Goal: Task Accomplishment & Management: Use online tool/utility

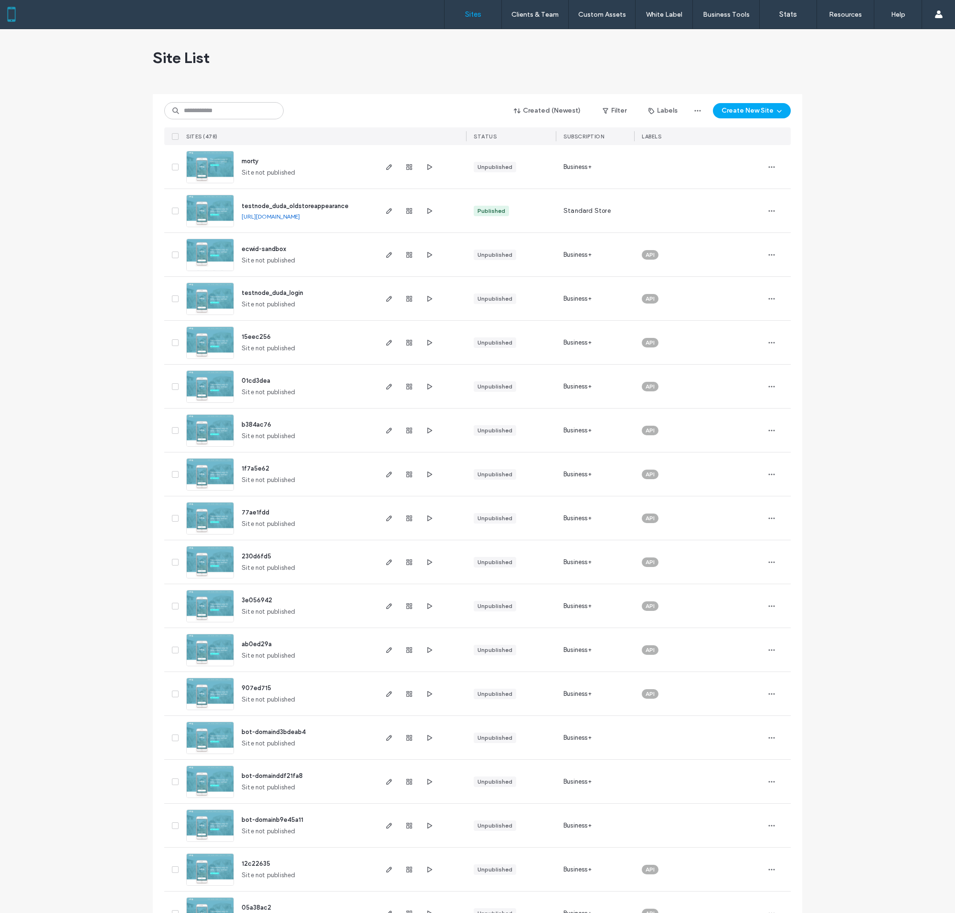
click at [210, 298] on img at bounding box center [210, 315] width 47 height 65
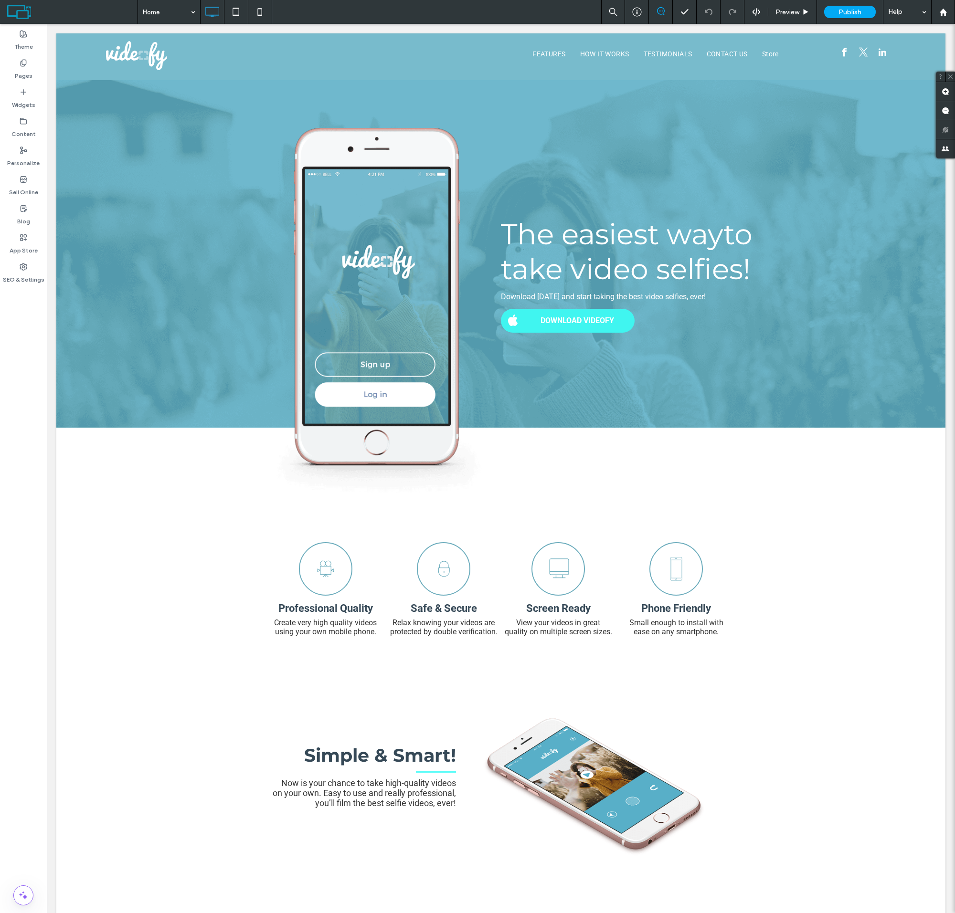
click at [23, 186] on label "Sell Online" at bounding box center [23, 189] width 29 height 13
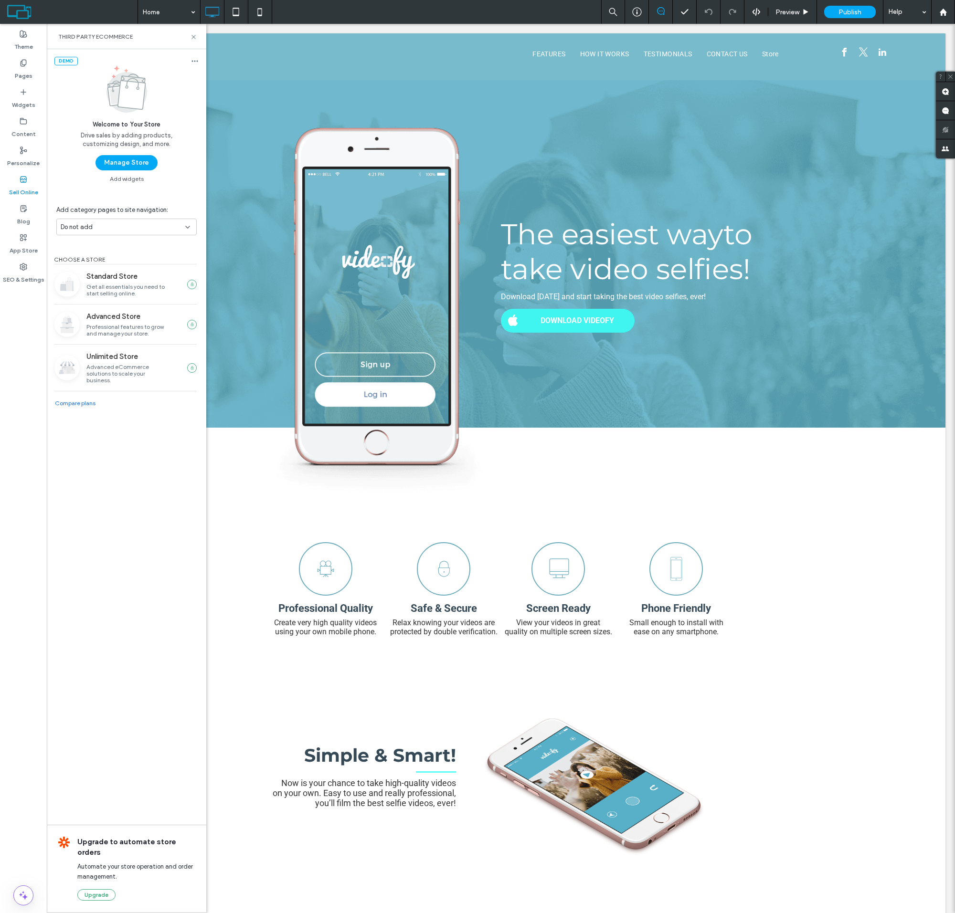
click at [126, 163] on button "Manage Store" at bounding box center [126, 162] width 62 height 15
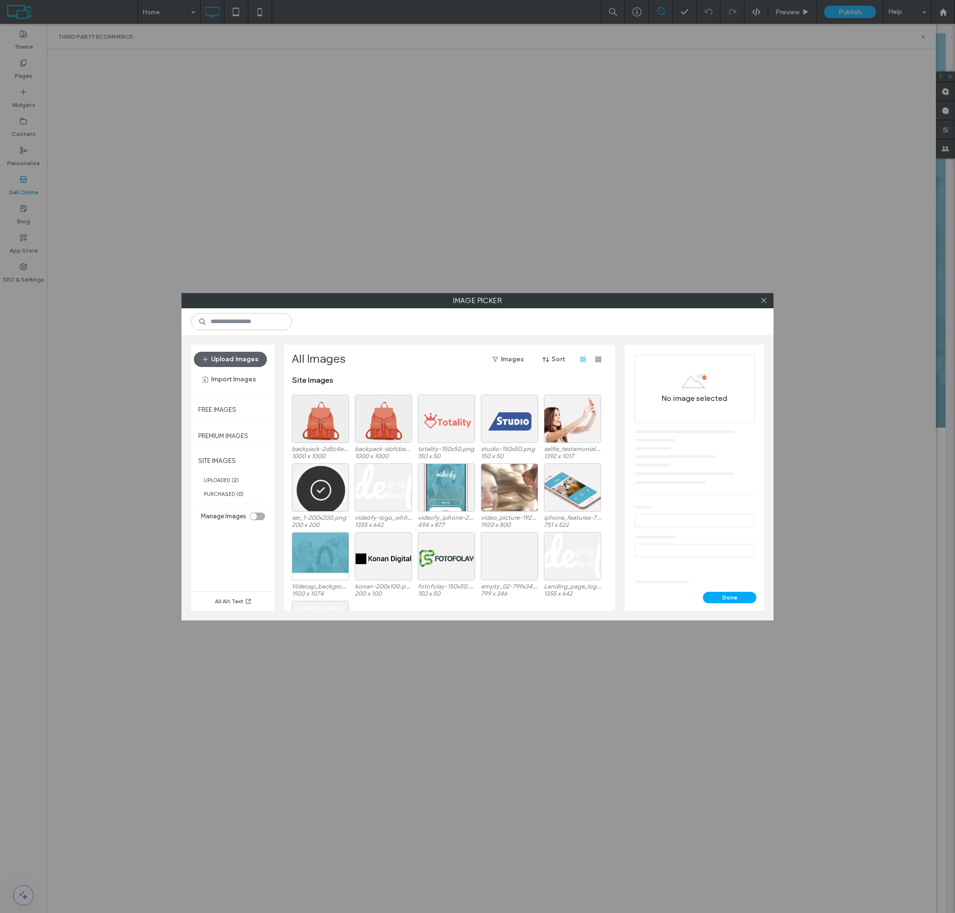
click at [320, 426] on div at bounding box center [320, 419] width 57 height 48
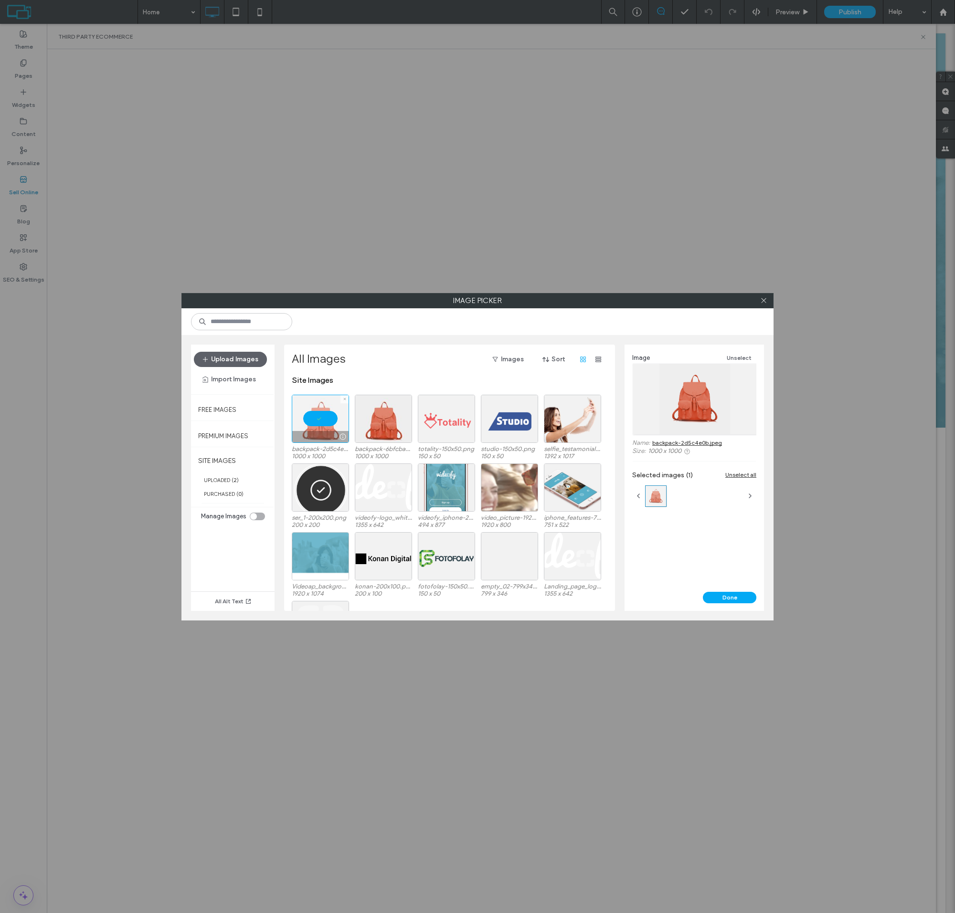
click at [729, 597] on button "Done" at bounding box center [729, 597] width 53 height 11
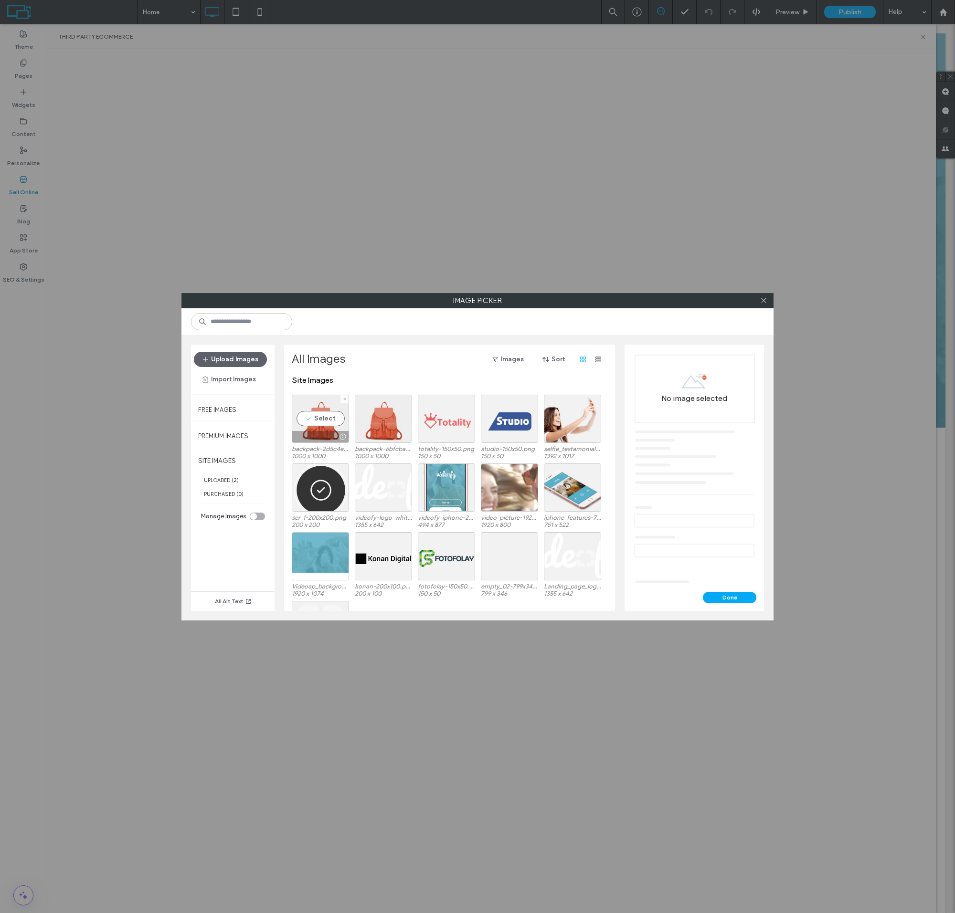
click at [320, 426] on div "Select" at bounding box center [320, 419] width 57 height 48
click at [729, 597] on button "Done" at bounding box center [729, 597] width 53 height 11
